Goal: Communication & Community: Answer question/provide support

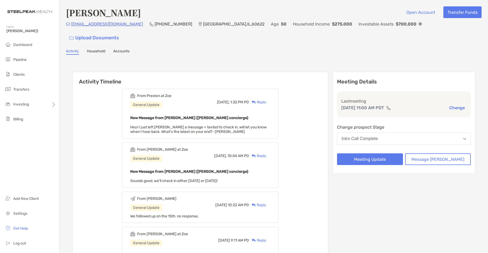
click at [266, 99] on div "Reply" at bounding box center [257, 102] width 17 height 6
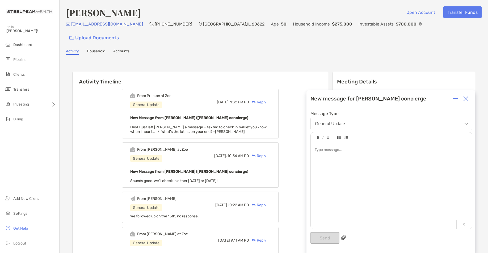
click at [370, 205] on div at bounding box center [391, 183] width 161 height 81
drag, startPoint x: 358, startPoint y: 164, endPoint x: 361, endPoint y: 162, distance: 2.7
click at [359, 163] on div "**********" at bounding box center [391, 183] width 161 height 81
drag, startPoint x: 325, startPoint y: 240, endPoint x: 327, endPoint y: 237, distance: 3.8
click at [325, 239] on button "Send" at bounding box center [324, 238] width 29 height 12
